Goal: Information Seeking & Learning: Learn about a topic

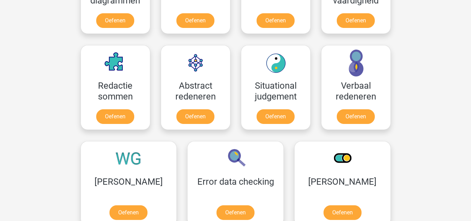
scroll to position [474, 0]
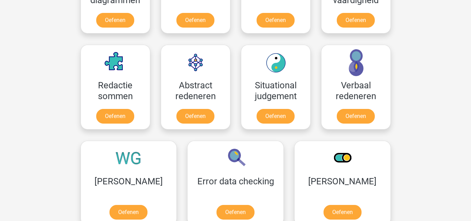
click at [408, 144] on div "Registreer Nederlands English" at bounding box center [235, 78] width 471 height 1105
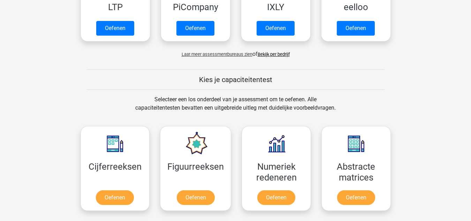
scroll to position [220, 0]
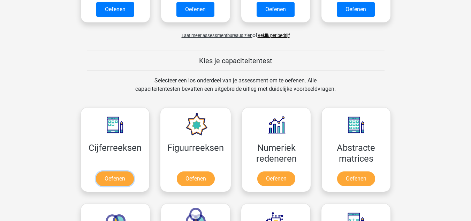
click at [116, 186] on link "Oefenen" at bounding box center [115, 178] width 38 height 15
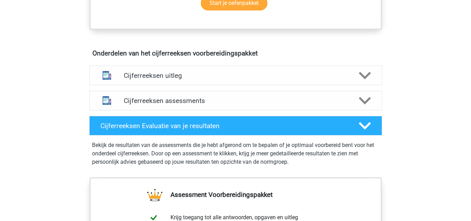
scroll to position [380, 0]
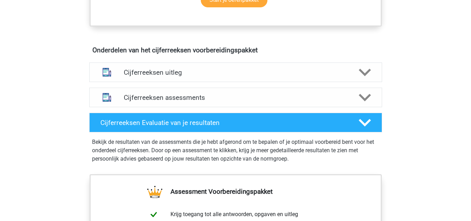
click at [347, 76] on h4 "Cijferreeksen uitleg" at bounding box center [236, 72] width 224 height 8
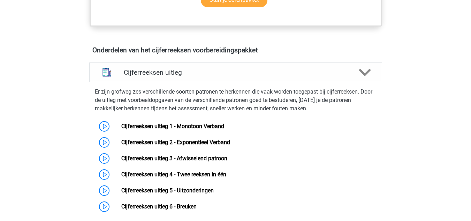
click at [347, 76] on h4 "Cijferreeksen uitleg" at bounding box center [236, 72] width 224 height 8
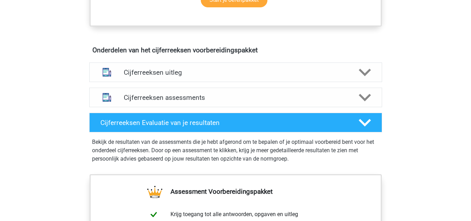
click at [340, 101] on h4 "Cijferreeksen assessments" at bounding box center [236, 97] width 224 height 8
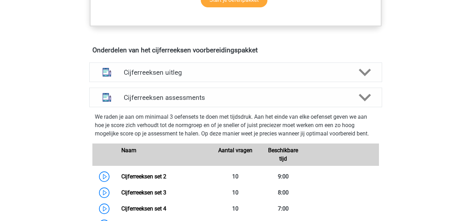
click at [340, 101] on h4 "Cijferreeksen assessments" at bounding box center [236, 97] width 224 height 8
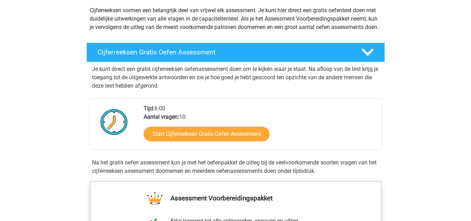
scroll to position [83, 0]
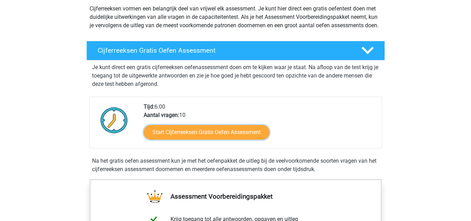
click at [224, 139] on link "Start Cijferreeksen Gratis Oefen Assessment" at bounding box center [207, 132] width 126 height 15
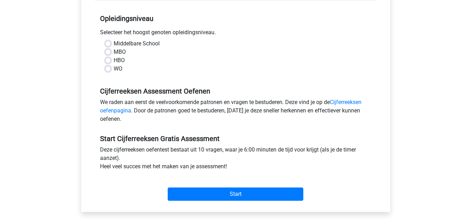
scroll to position [136, 0]
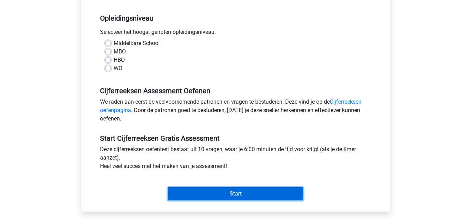
click at [222, 197] on input "Start" at bounding box center [236, 193] width 136 height 13
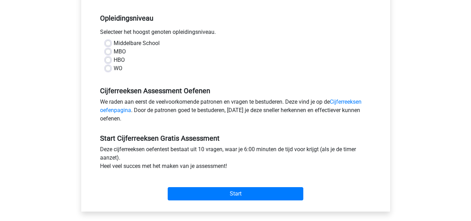
click at [114, 43] on label "Middelbare School" at bounding box center [137, 43] width 46 height 8
click at [108, 43] on input "Middelbare School" at bounding box center [108, 42] width 6 height 7
radio input "true"
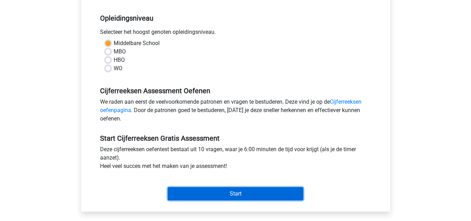
click at [221, 200] on input "Start" at bounding box center [236, 193] width 136 height 13
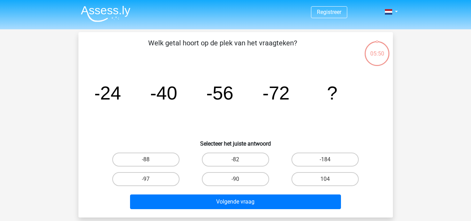
click at [160, 159] on label "-88" at bounding box center [145, 159] width 67 height 14
click at [150, 159] on input "-88" at bounding box center [148, 161] width 5 height 5
radio input "true"
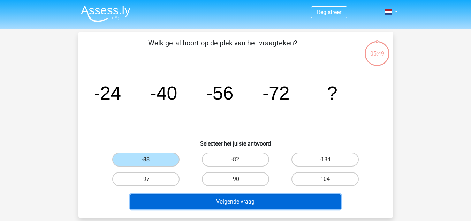
click at [182, 201] on button "Volgende vraag" at bounding box center [235, 201] width 211 height 15
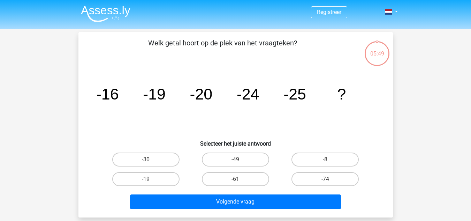
scroll to position [32, 0]
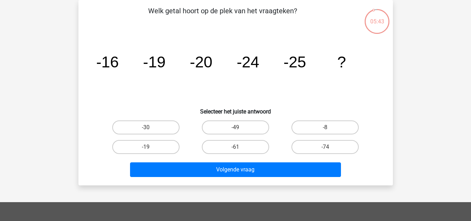
click at [164, 127] on label "-30" at bounding box center [145, 127] width 67 height 14
click at [150, 127] on input "-30" at bounding box center [148, 129] width 5 height 5
radio input "true"
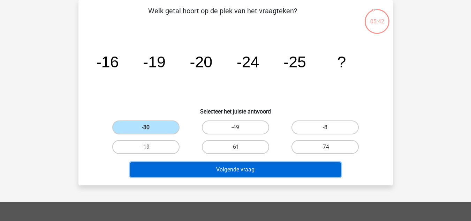
click at [187, 175] on button "Volgende vraag" at bounding box center [235, 169] width 211 height 15
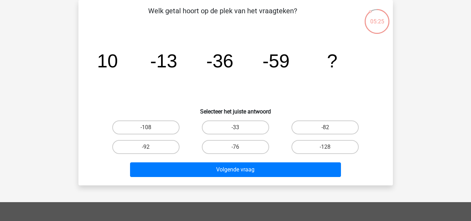
click at [312, 121] on label "-82" at bounding box center [324, 127] width 67 height 14
click at [325, 127] on input "-82" at bounding box center [327, 129] width 5 height 5
radio input "true"
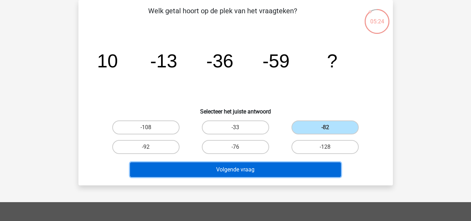
click at [294, 169] on button "Volgende vraag" at bounding box center [235, 169] width 211 height 15
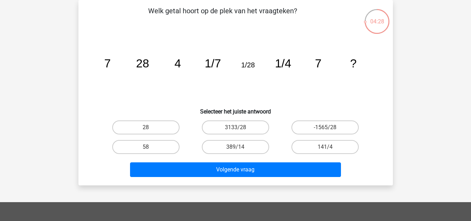
click at [174, 70] on icon "image/svg+xml 7 28 4 1/7 1/28 1/4 7 ?" at bounding box center [235, 67] width 281 height 70
click at [134, 61] on icon "image/svg+xml 7 28 4 1/7 1/28 1/4 7 ?" at bounding box center [235, 67] width 281 height 70
click at [104, 58] on icon "image/svg+xml 7 28 4 1/7 1/28 1/4 7 ?" at bounding box center [235, 67] width 281 height 70
click at [140, 67] on tspan "28" at bounding box center [142, 63] width 13 height 13
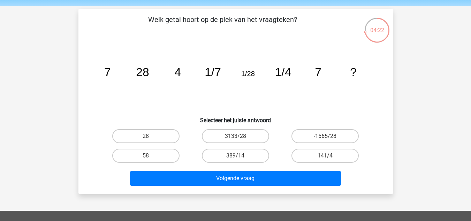
scroll to position [21, 0]
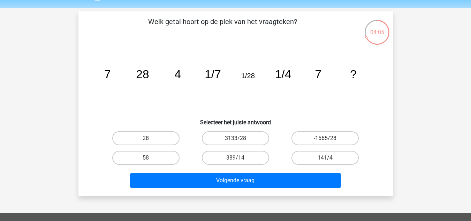
click at [130, 143] on label "28" at bounding box center [145, 138] width 67 height 14
click at [146, 143] on input "28" at bounding box center [148, 140] width 5 height 5
radio input "true"
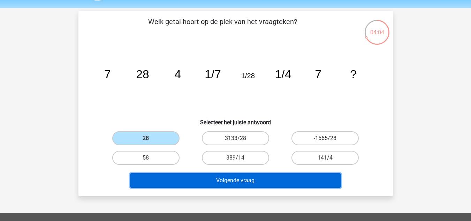
click at [173, 178] on button "Volgende vraag" at bounding box center [235, 180] width 211 height 15
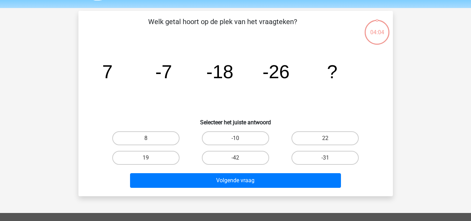
scroll to position [32, 0]
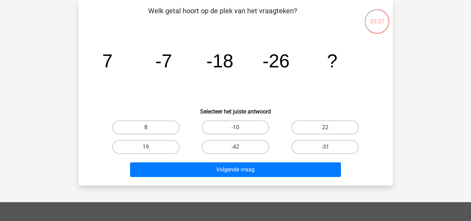
click at [322, 148] on label "-31" at bounding box center [324, 147] width 67 height 14
click at [325, 148] on input "-31" at bounding box center [327, 149] width 5 height 5
radio input "true"
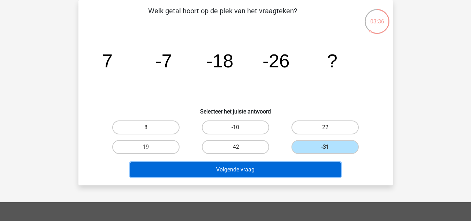
click at [306, 170] on button "Volgende vraag" at bounding box center [235, 169] width 211 height 15
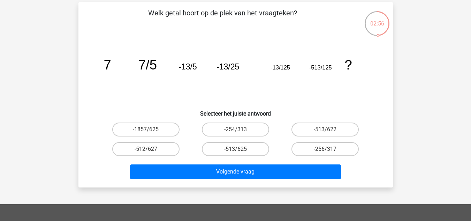
scroll to position [30, 0]
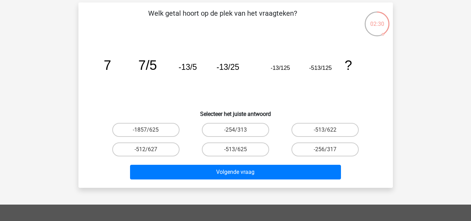
click at [212, 149] on label "-513/625" at bounding box center [235, 149] width 67 height 14
click at [235, 149] on input "-513/625" at bounding box center [237, 151] width 5 height 5
radio input "true"
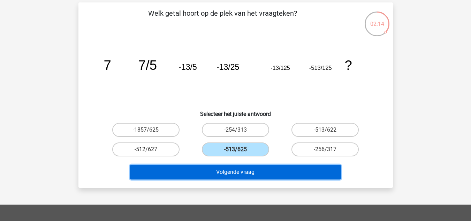
click at [209, 174] on button "Volgende vraag" at bounding box center [235, 171] width 211 height 15
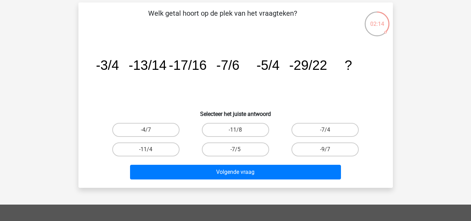
scroll to position [32, 0]
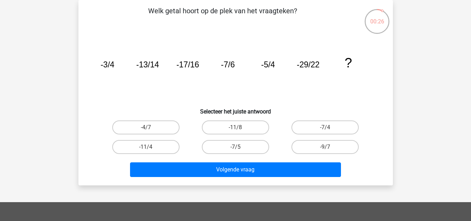
click at [308, 123] on label "-7/4" at bounding box center [324, 127] width 67 height 14
click at [325, 127] on input "-7/4" at bounding box center [327, 129] width 5 height 5
radio input "true"
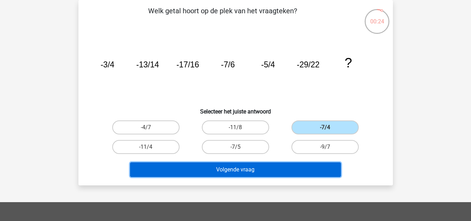
click at [294, 169] on button "Volgende vraag" at bounding box center [235, 169] width 211 height 15
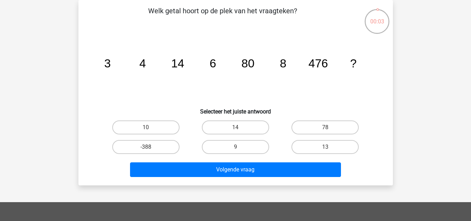
click at [232, 129] on label "14" at bounding box center [235, 127] width 67 height 14
click at [235, 129] on input "14" at bounding box center [237, 129] width 5 height 5
radio input "true"
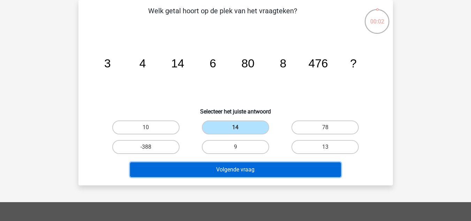
click at [236, 172] on button "Volgende vraag" at bounding box center [235, 169] width 211 height 15
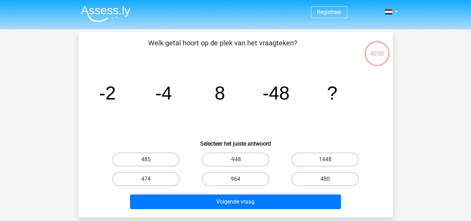
scroll to position [32, 0]
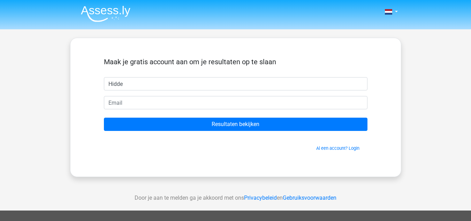
type input "Hidde"
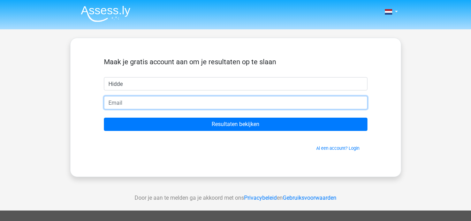
click at [314, 106] on input "email" at bounding box center [235, 102] width 263 height 13
type input "[EMAIL_ADDRESS][DOMAIN_NAME]"
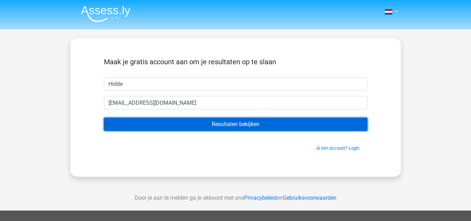
click at [177, 123] on input "Resultaten bekijken" at bounding box center [235, 123] width 263 height 13
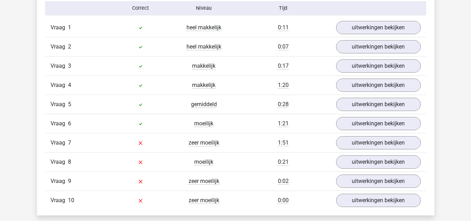
scroll to position [583, 0]
click at [352, 84] on link "uitwerkingen bekijken" at bounding box center [378, 85] width 85 height 13
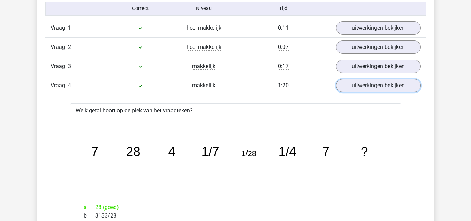
click at [351, 86] on link "uitwerkingen bekijken" at bounding box center [378, 85] width 85 height 13
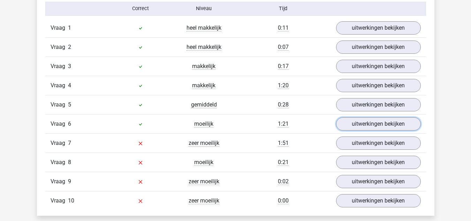
click at [352, 124] on link "uitwerkingen bekijken" at bounding box center [378, 123] width 85 height 13
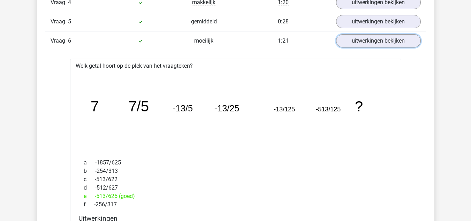
scroll to position [665, 0]
click at [378, 35] on link "uitwerkingen bekijken" at bounding box center [378, 41] width 85 height 13
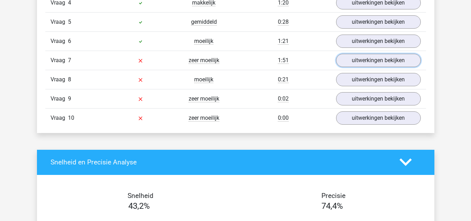
click at [373, 63] on link "uitwerkingen bekijken" at bounding box center [378, 60] width 85 height 13
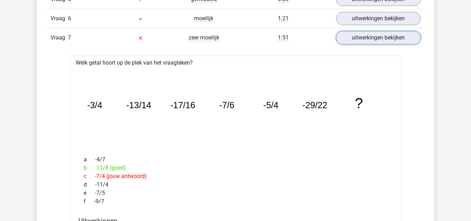
scroll to position [687, 0]
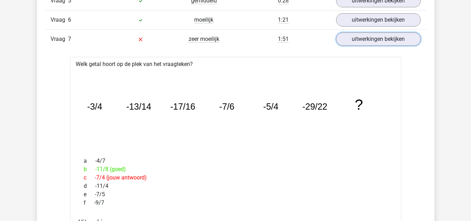
click at [390, 37] on link "uitwerkingen bekijken" at bounding box center [378, 38] width 85 height 13
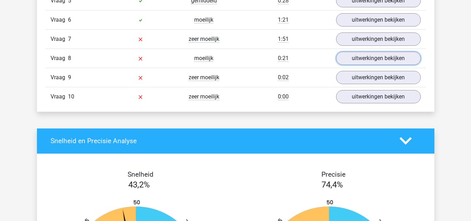
click at [384, 58] on link "uitwerkingen bekijken" at bounding box center [378, 58] width 85 height 13
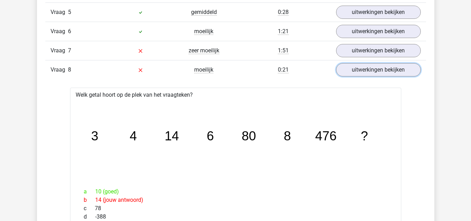
scroll to position [674, 0]
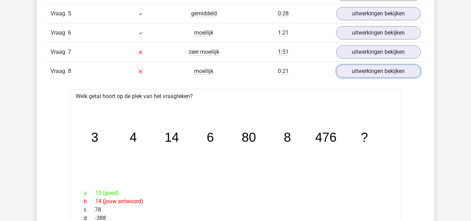
drag, startPoint x: 382, startPoint y: 68, endPoint x: 367, endPoint y: 74, distance: 15.5
click at [367, 74] on link "uitwerkingen bekijken" at bounding box center [378, 70] width 85 height 13
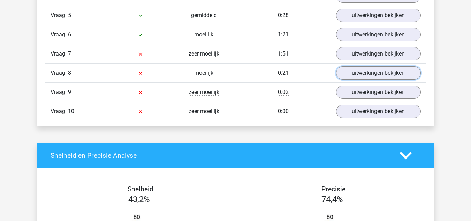
scroll to position [667, 0]
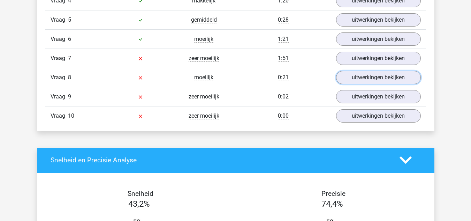
click at [366, 81] on link "uitwerkingen bekijken" at bounding box center [378, 77] width 85 height 13
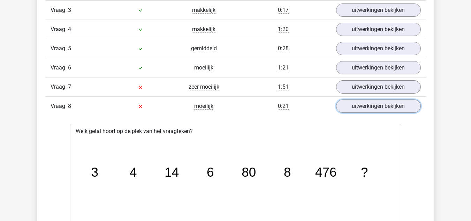
scroll to position [642, 0]
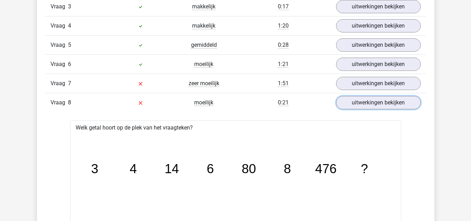
click at [346, 97] on link "uitwerkingen bekijken" at bounding box center [378, 102] width 85 height 13
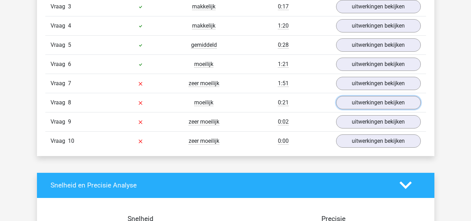
click at [348, 99] on link "uitwerkingen bekijken" at bounding box center [378, 102] width 85 height 13
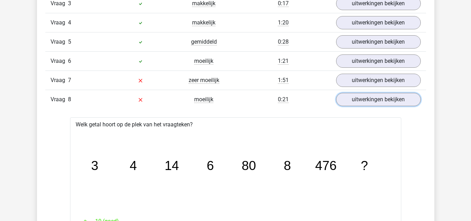
scroll to position [643, 0]
